Goal: Information Seeking & Learning: Check status

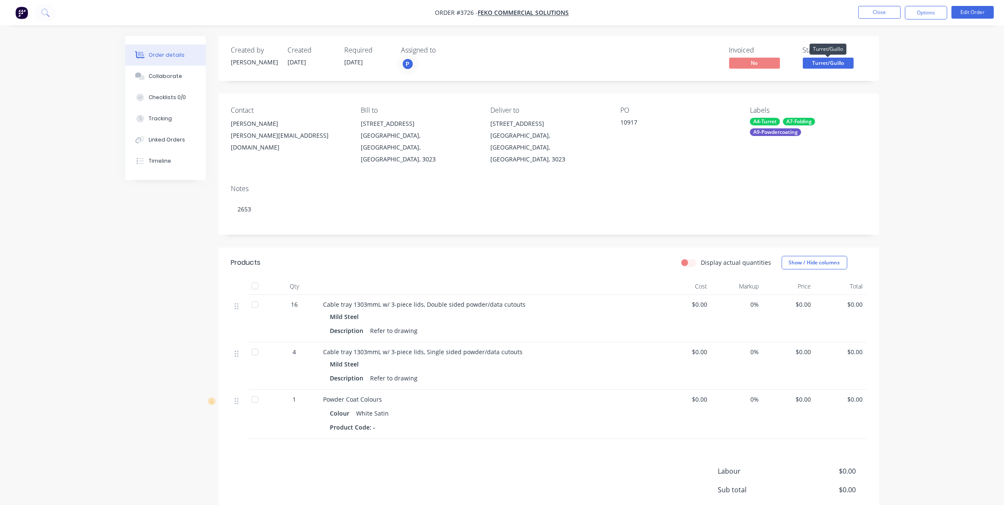
click at [846, 67] on span "Turret/Guillo" at bounding box center [828, 63] width 51 height 11
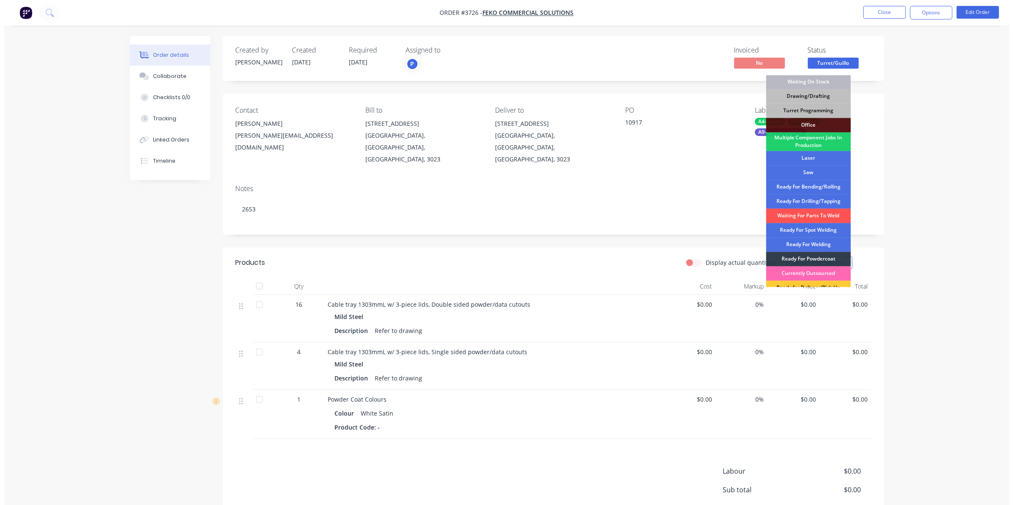
scroll to position [94, 0]
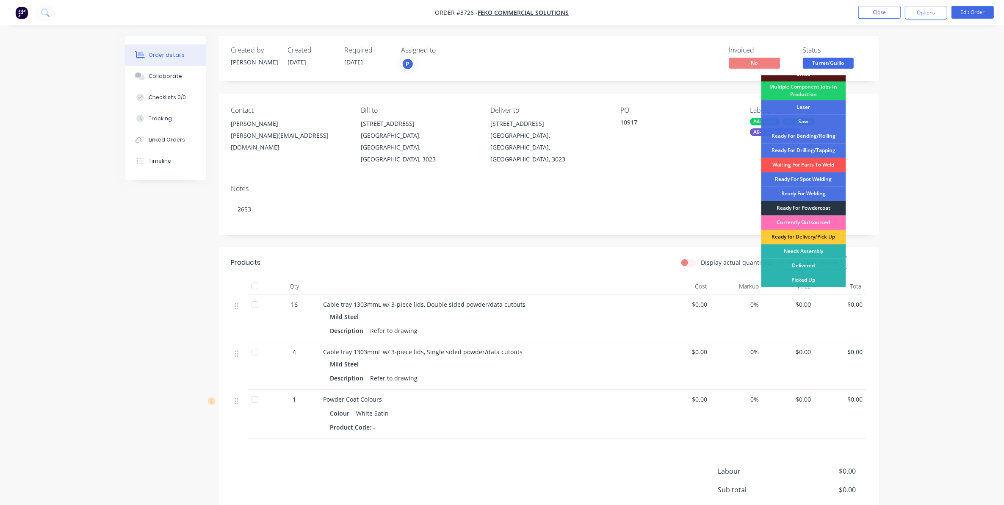
click at [818, 206] on div "Ready For Powdercoat" at bounding box center [804, 208] width 85 height 14
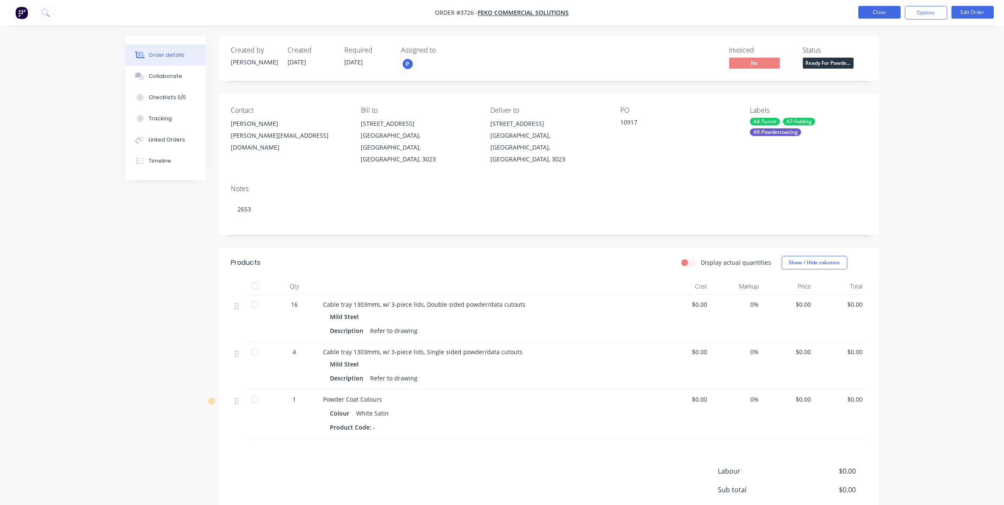
click at [879, 15] on button "Close" at bounding box center [880, 12] width 42 height 13
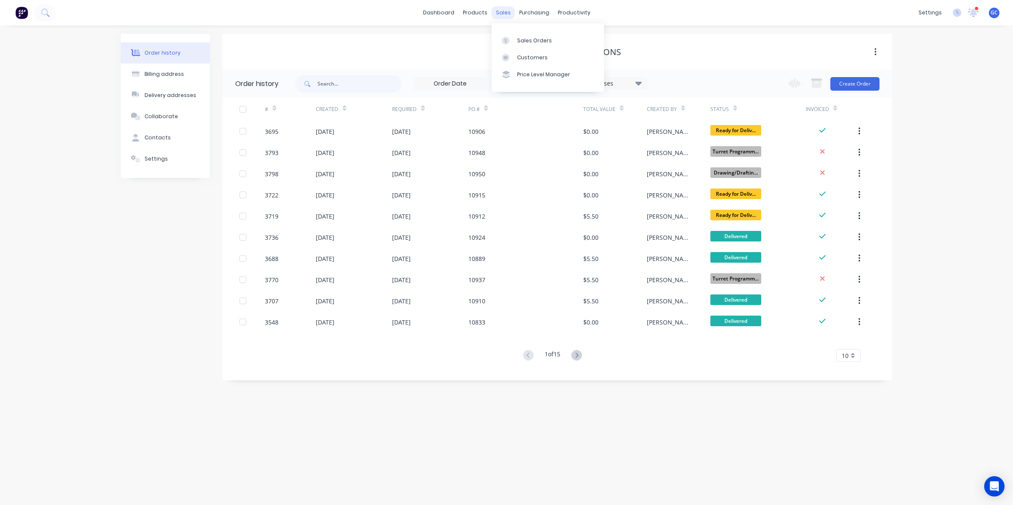
click at [505, 16] on div "sales" at bounding box center [502, 12] width 23 height 13
click at [522, 36] on link "Sales Orders" at bounding box center [547, 40] width 112 height 17
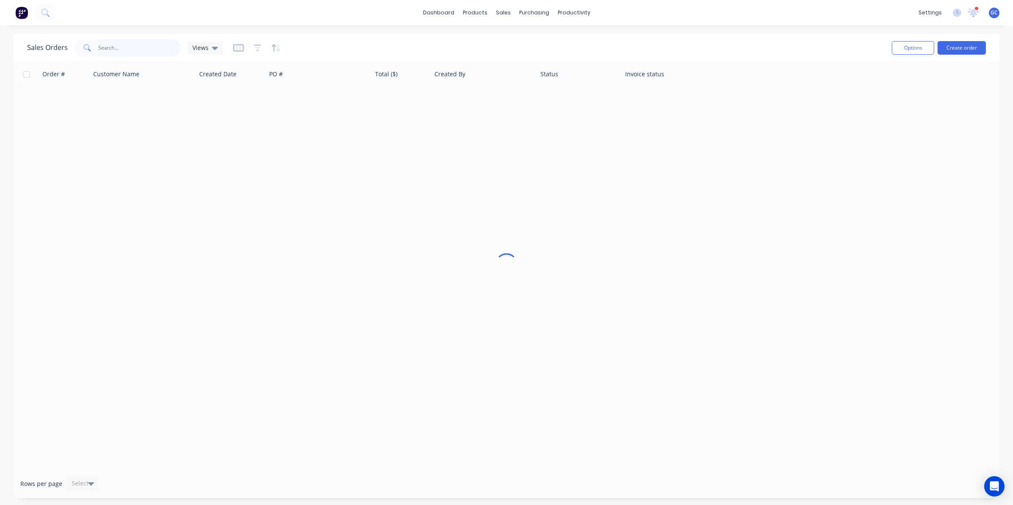
click at [130, 51] on input "text" at bounding box center [139, 47] width 83 height 17
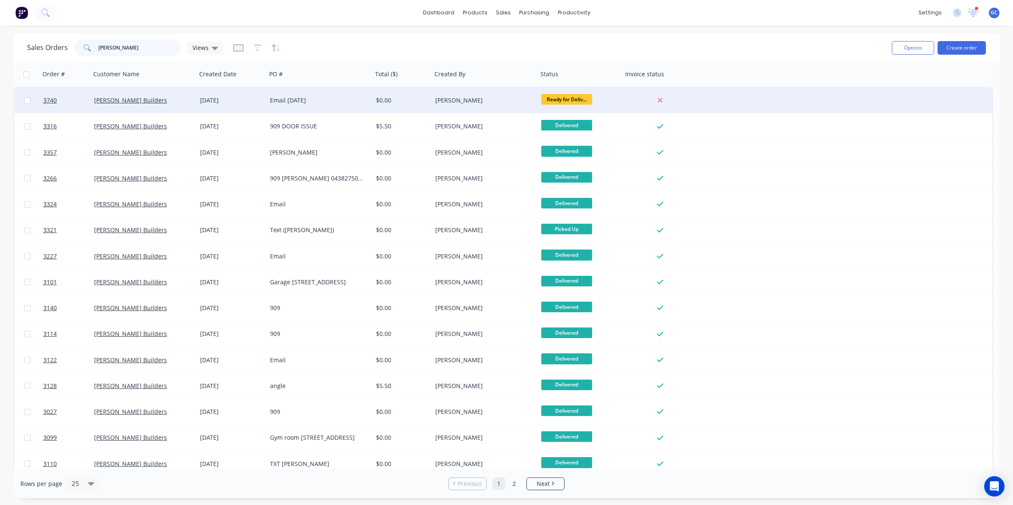
type input "lu simon"
click at [223, 100] on div "[DATE]" at bounding box center [231, 100] width 63 height 8
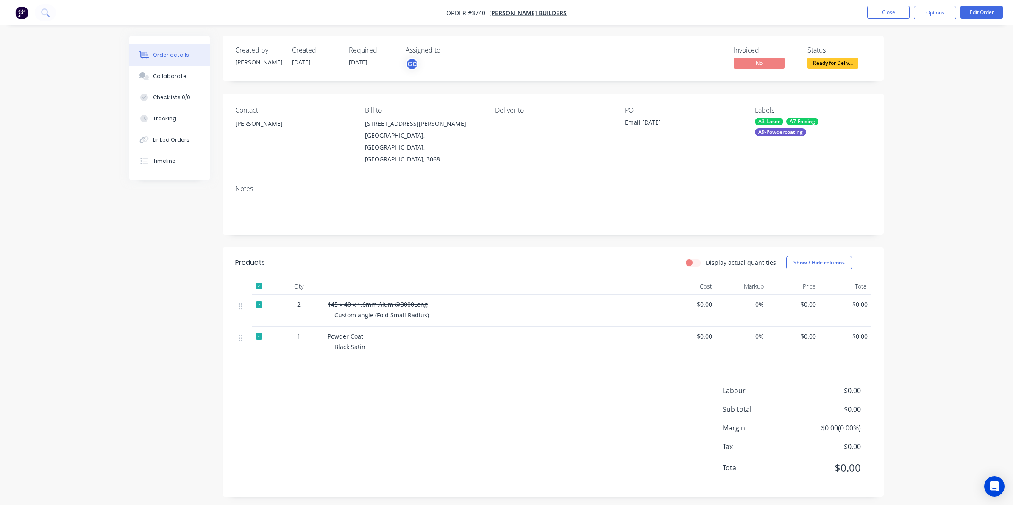
click at [255, 277] on div at bounding box center [258, 285] width 17 height 17
click at [942, 15] on button "Options" at bounding box center [934, 13] width 42 height 14
click at [875, 118] on div "Delivery Docket" at bounding box center [909, 119] width 78 height 12
click at [884, 94] on button "Custom" at bounding box center [909, 102] width 93 height 17
click at [892, 42] on button "CUSTOM DELIVERY DOCKET" at bounding box center [909, 34] width 93 height 17
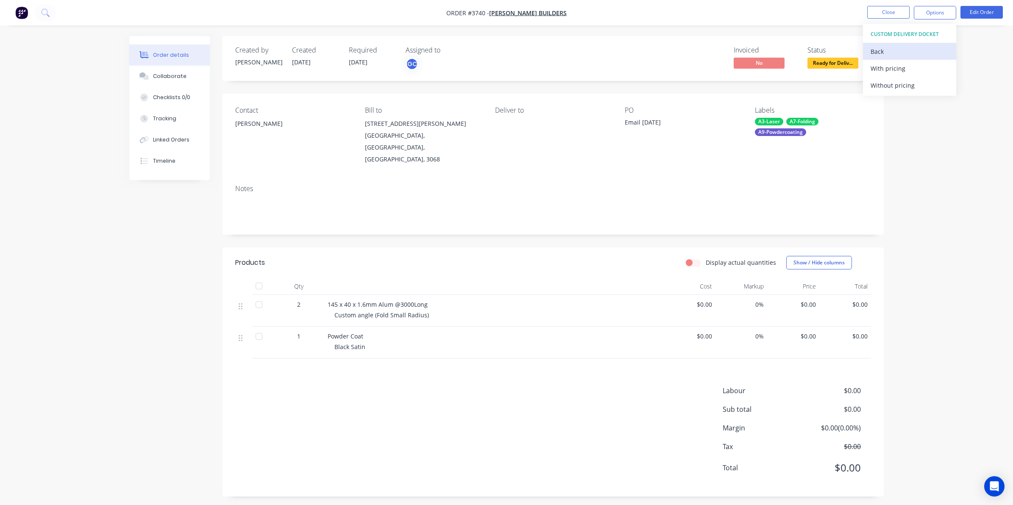
click at [888, 48] on div "Back" at bounding box center [909, 51] width 78 height 12
click at [887, 85] on div "Without pricing" at bounding box center [909, 85] width 78 height 12
click at [884, 11] on button "Close" at bounding box center [888, 12] width 42 height 13
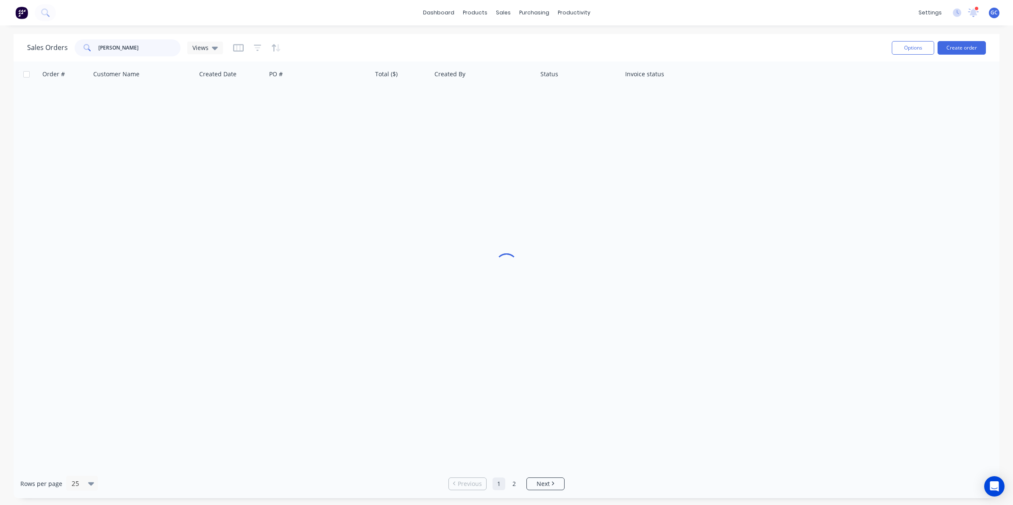
drag, startPoint x: 117, startPoint y: 54, endPoint x: -1, endPoint y: 50, distance: 117.9
click at [0, 50] on html "dashboard products sales purchasing productivity dashboard products Product Cat…" at bounding box center [506, 252] width 1013 height 505
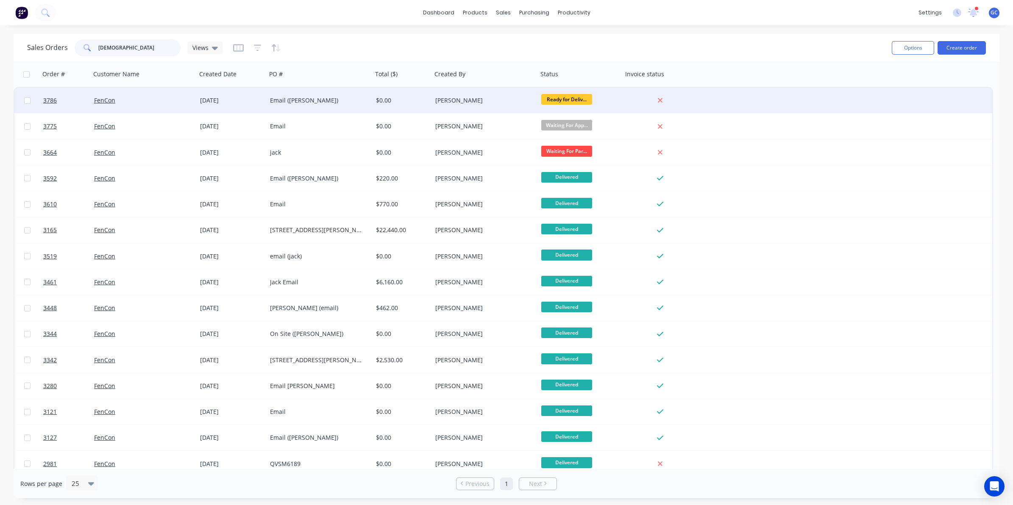
type input "fencon"
click at [257, 92] on div "[DATE]" at bounding box center [232, 100] width 70 height 25
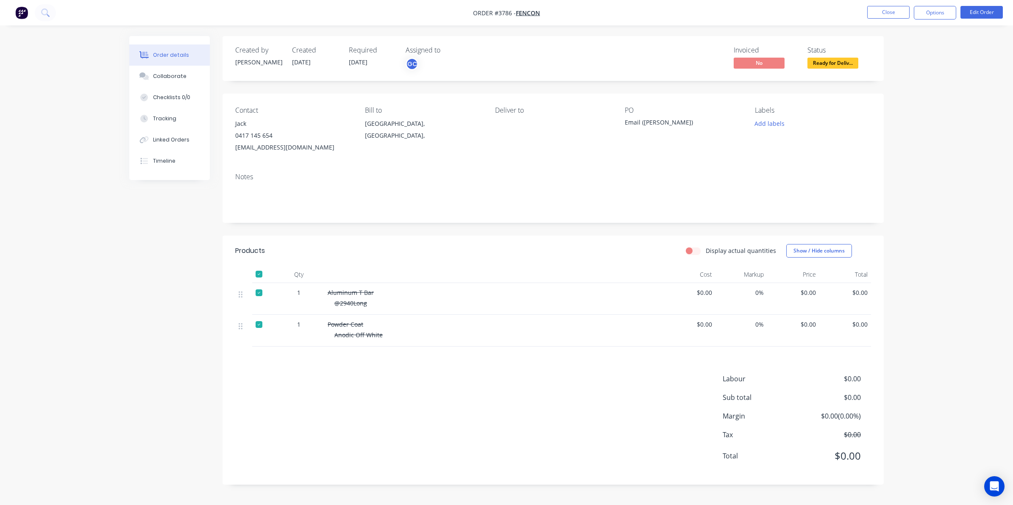
click at [255, 277] on div at bounding box center [258, 274] width 17 height 17
click at [924, 16] on button "Options" at bounding box center [934, 13] width 42 height 14
click at [900, 115] on div "Delivery Docket" at bounding box center [909, 119] width 78 height 12
click at [909, 84] on div "Without pricing" at bounding box center [909, 85] width 78 height 12
click at [882, 9] on button "Close" at bounding box center [888, 12] width 42 height 13
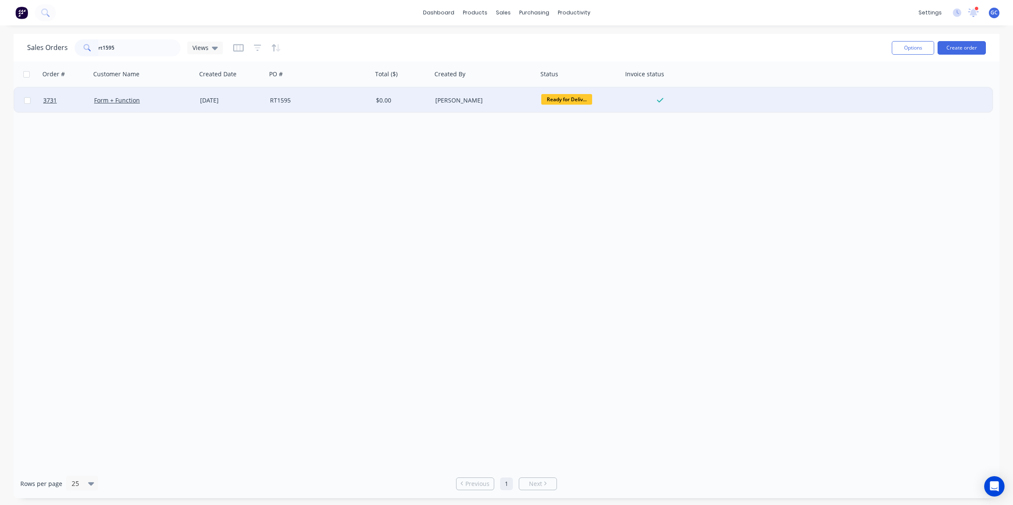
type input "rt1595"
click at [326, 106] on div "RT1595" at bounding box center [319, 100] width 106 height 25
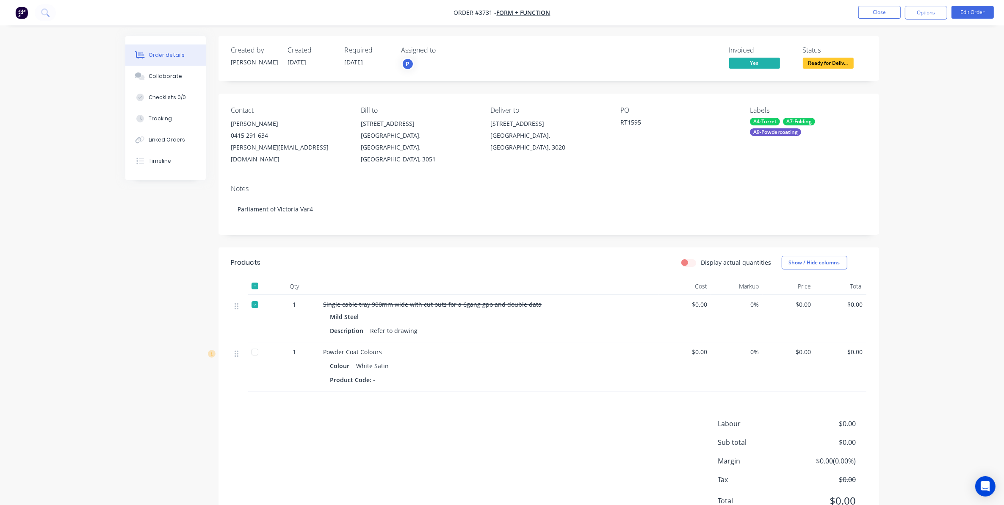
click at [259, 277] on div at bounding box center [255, 285] width 17 height 17
click at [681, 53] on div "Invoiced Yes Status Ready for Deliv..." at bounding box center [676, 58] width 380 height 25
click at [863, 7] on button "Close" at bounding box center [880, 12] width 42 height 13
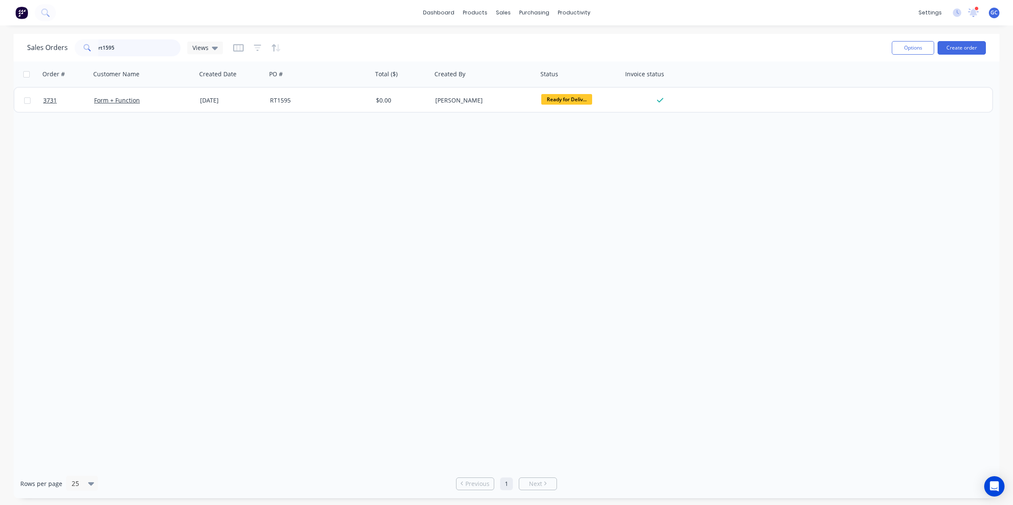
click at [136, 43] on input "rt1595" at bounding box center [139, 47] width 83 height 17
type input "r"
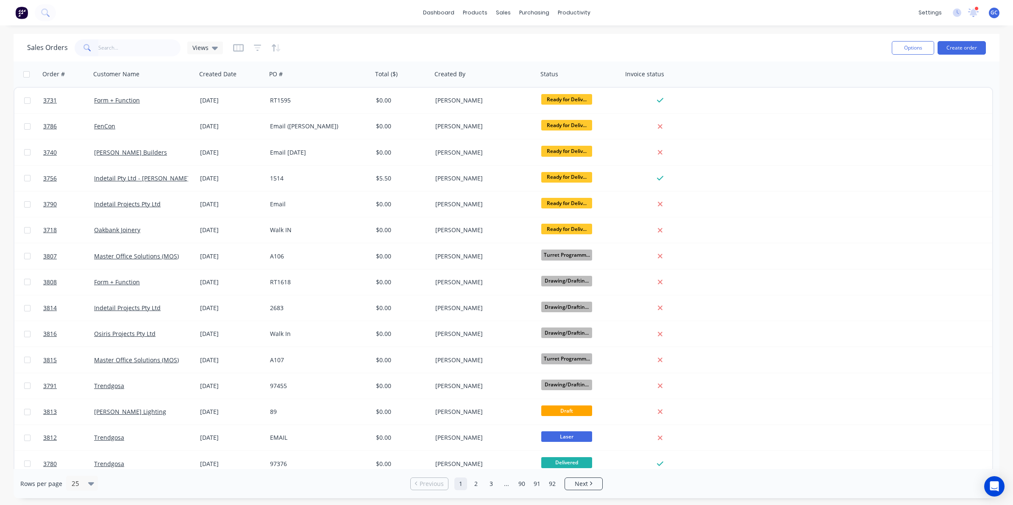
click at [132, 58] on div "Sales Orders Views" at bounding box center [455, 47] width 857 height 21
click at [135, 47] on input "text" at bounding box center [139, 47] width 83 height 17
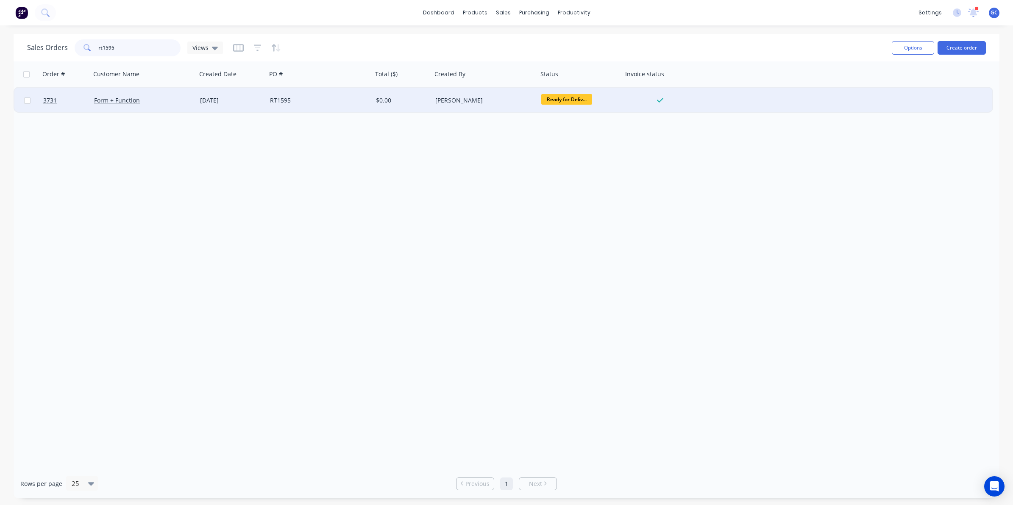
type input "rt1595"
click at [203, 101] on div "[DATE]" at bounding box center [231, 100] width 63 height 8
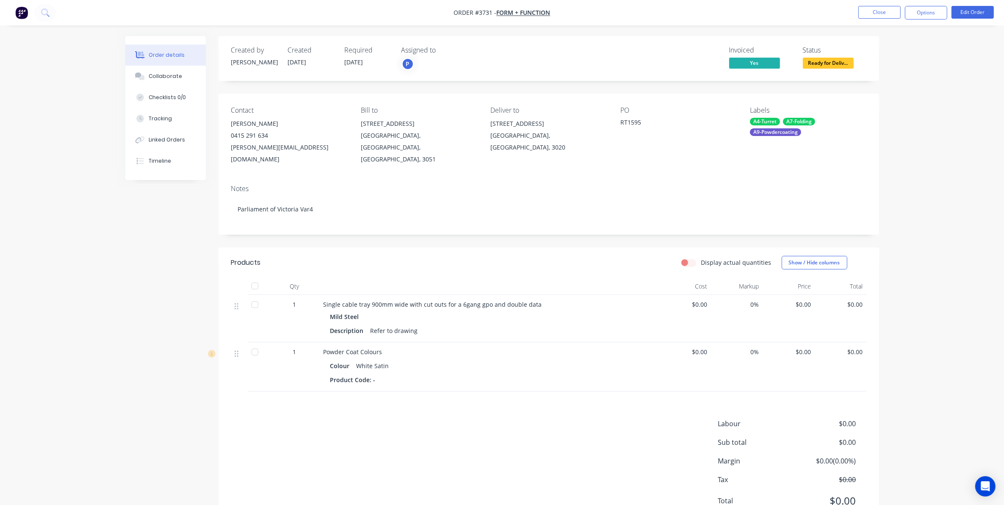
click at [883, 5] on nav "Order #3731 - Form + Function Close Options Edit Order" at bounding box center [502, 12] width 1004 height 25
click at [879, 21] on nav "Order #3731 - Form + Function Close Options Edit Order" at bounding box center [502, 12] width 1004 height 25
click at [878, 16] on button "Close" at bounding box center [880, 12] width 42 height 13
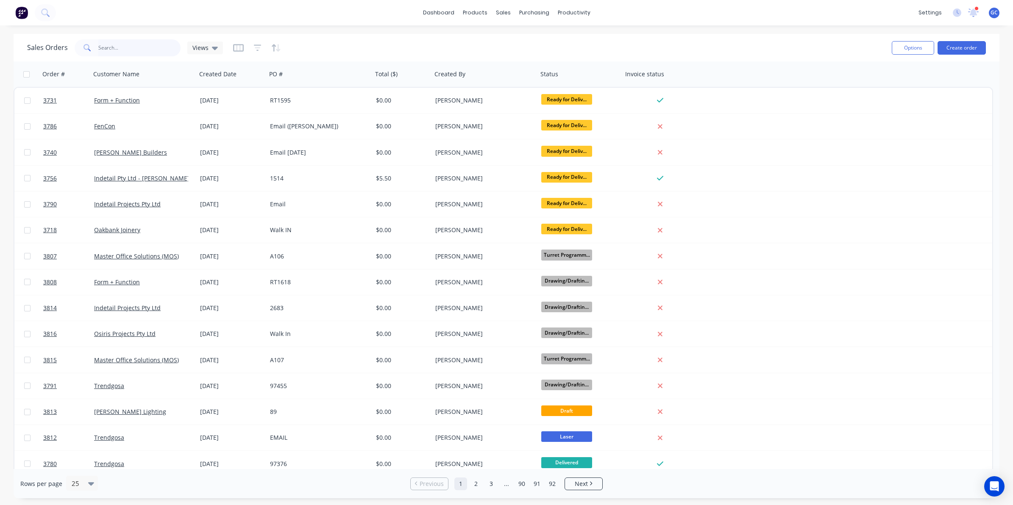
click at [133, 49] on input "text" at bounding box center [139, 47] width 83 height 17
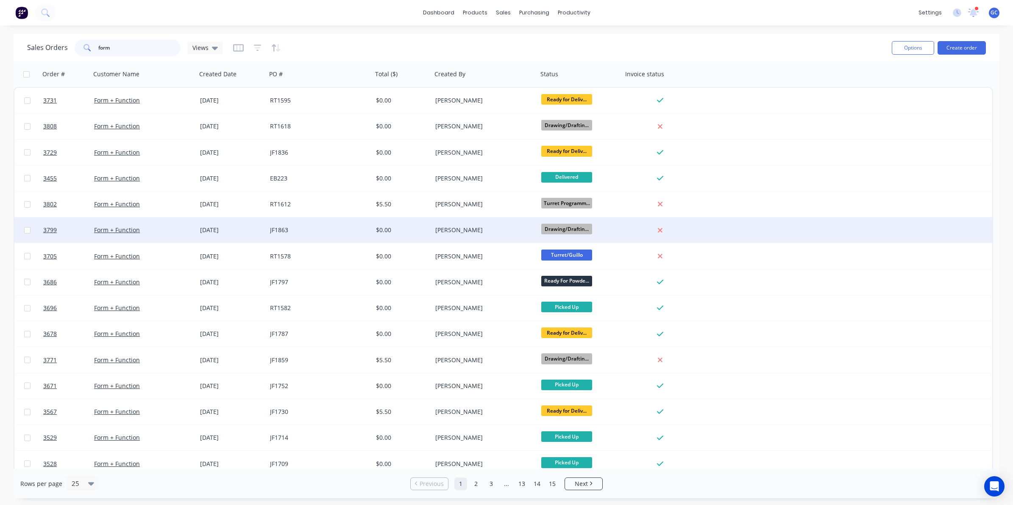
type input "form"
click at [330, 228] on div "JF1863" at bounding box center [317, 230] width 94 height 8
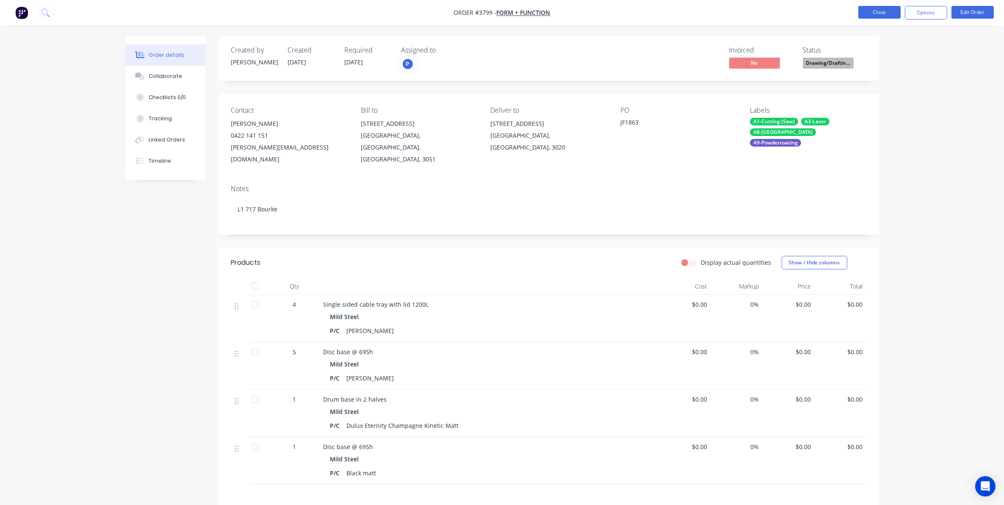
click at [885, 15] on button "Close" at bounding box center [880, 12] width 42 height 13
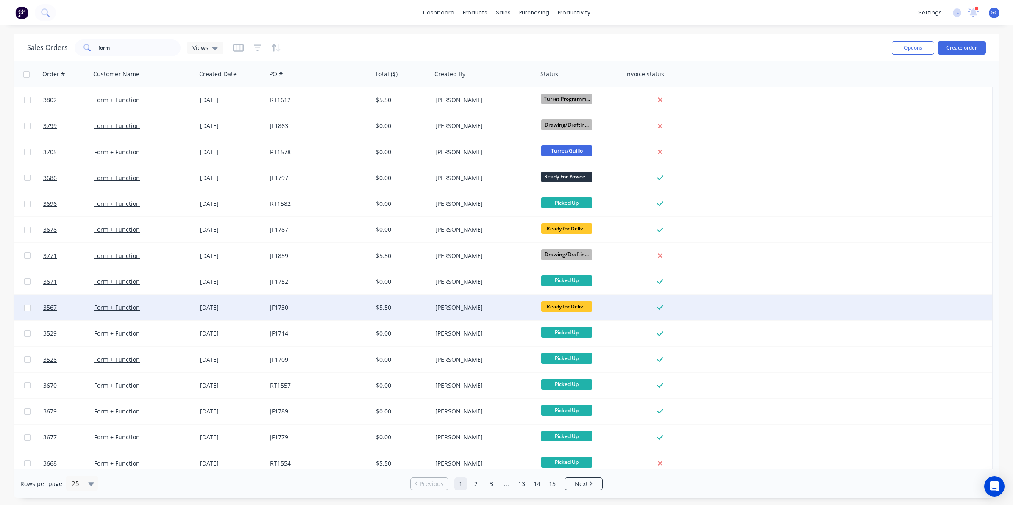
scroll to position [106, 0]
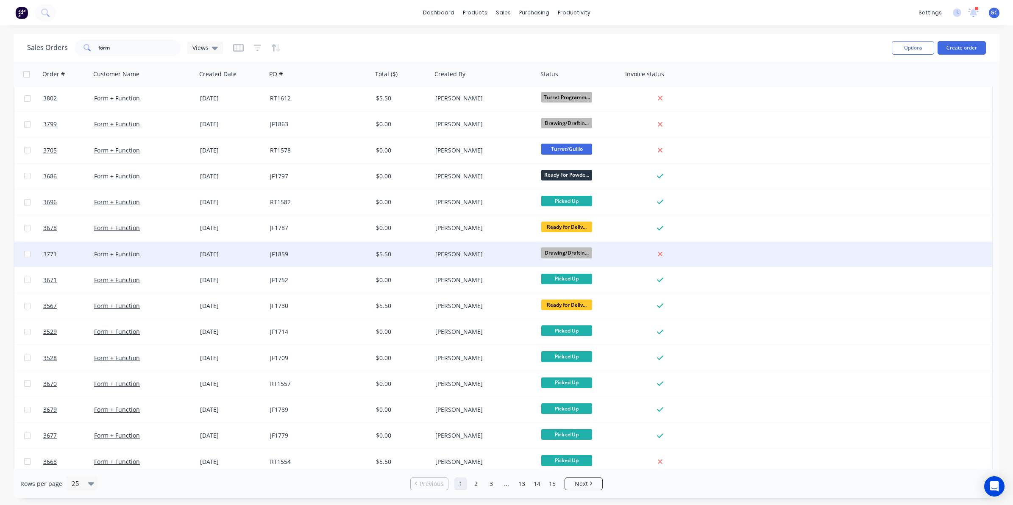
click at [430, 249] on div "$5.50" at bounding box center [401, 253] width 59 height 25
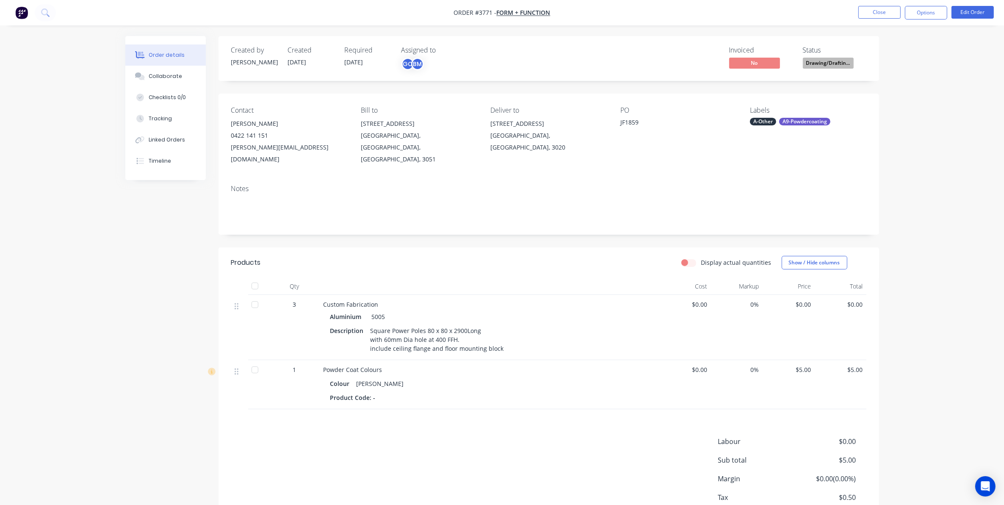
click at [844, 60] on span "Drawing/Draftin..." at bounding box center [828, 63] width 51 height 11
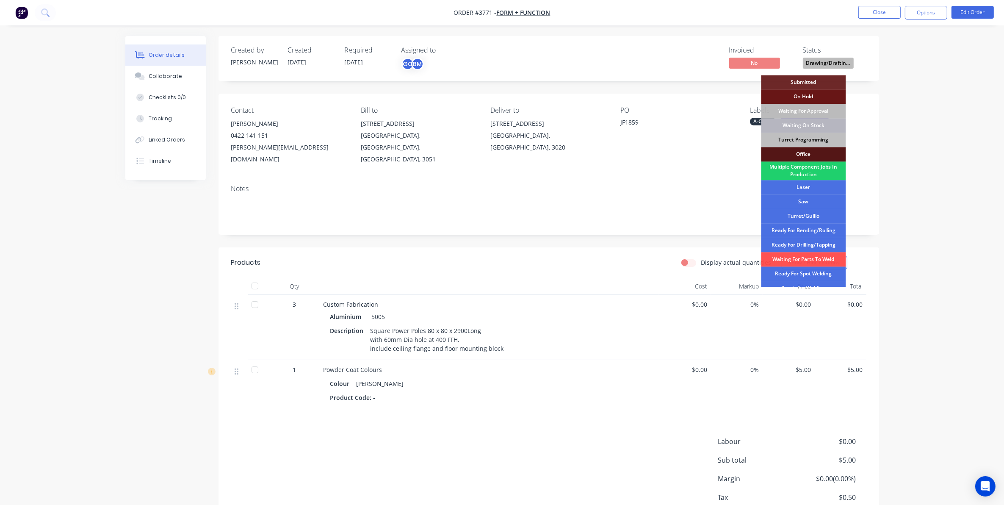
click at [821, 125] on div "Waiting On Stock" at bounding box center [804, 126] width 85 height 14
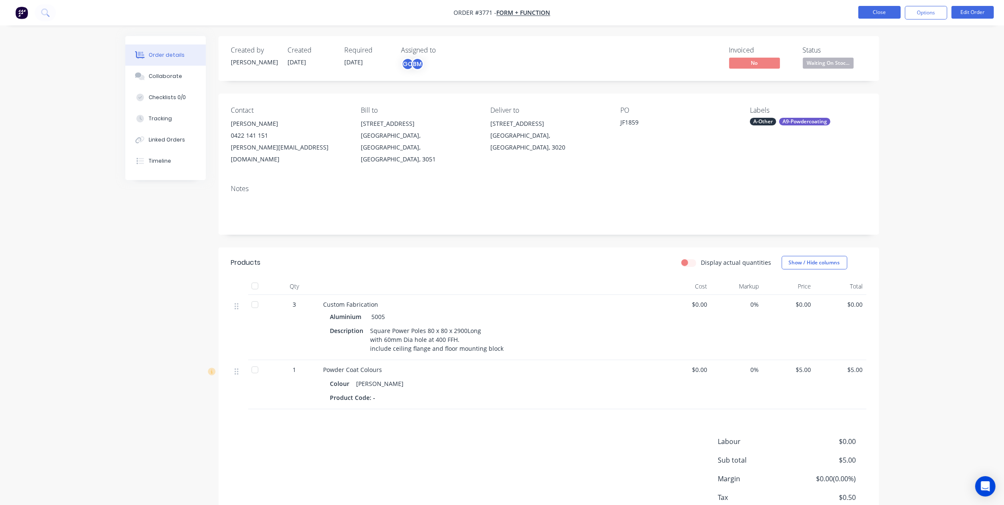
click at [887, 12] on button "Close" at bounding box center [880, 12] width 42 height 13
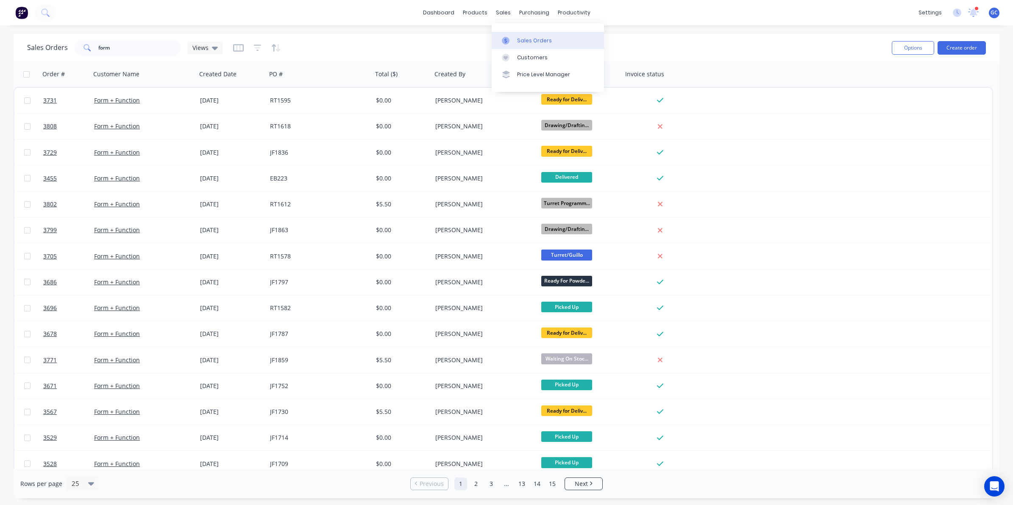
click at [513, 33] on link "Sales Orders" at bounding box center [547, 40] width 112 height 17
click at [163, 39] on input "form" at bounding box center [139, 47] width 83 height 17
type input "f"
